Goal: Task Accomplishment & Management: Complete application form

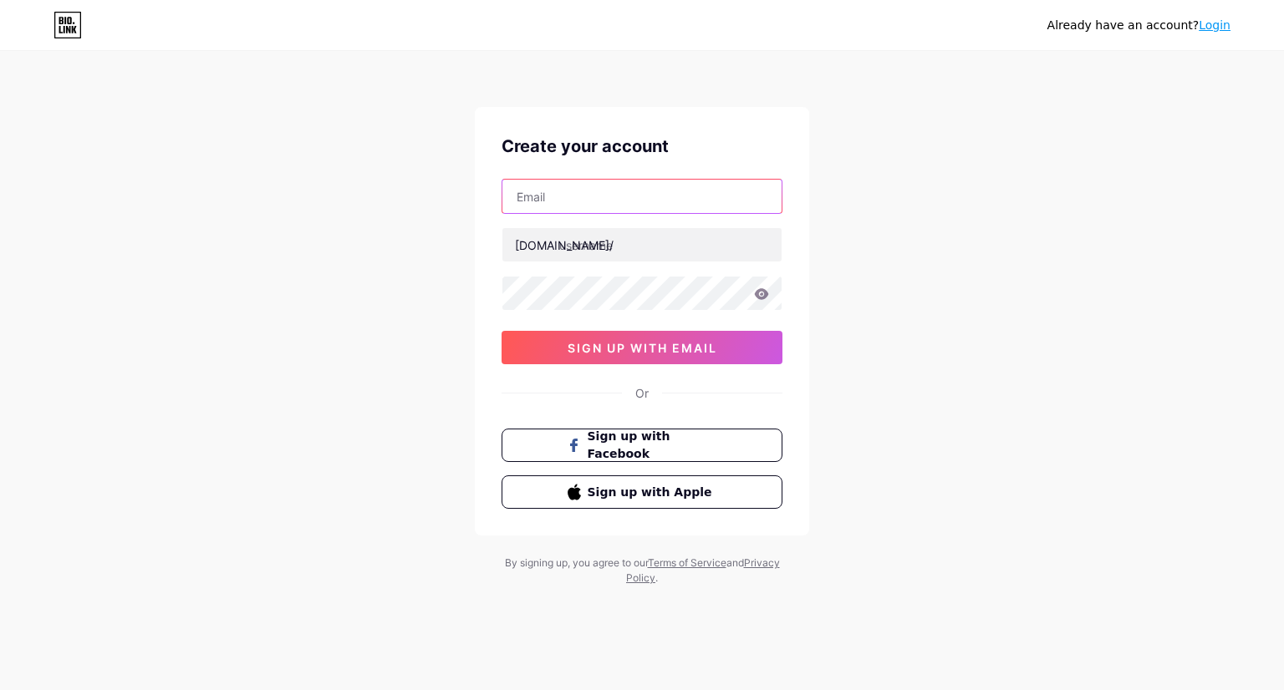
click at [766, 197] on input "text" at bounding box center [641, 196] width 279 height 33
drag, startPoint x: 588, startPoint y: 199, endPoint x: 595, endPoint y: 186, distance: 15.0
click at [588, 186] on input "text" at bounding box center [641, 196] width 279 height 33
click at [545, 241] on div "[DOMAIN_NAME]/" at bounding box center [564, 246] width 99 height 18
click at [65, 21] on icon at bounding box center [65, 21] width 2 height 8
